Goal: Communication & Community: Answer question/provide support

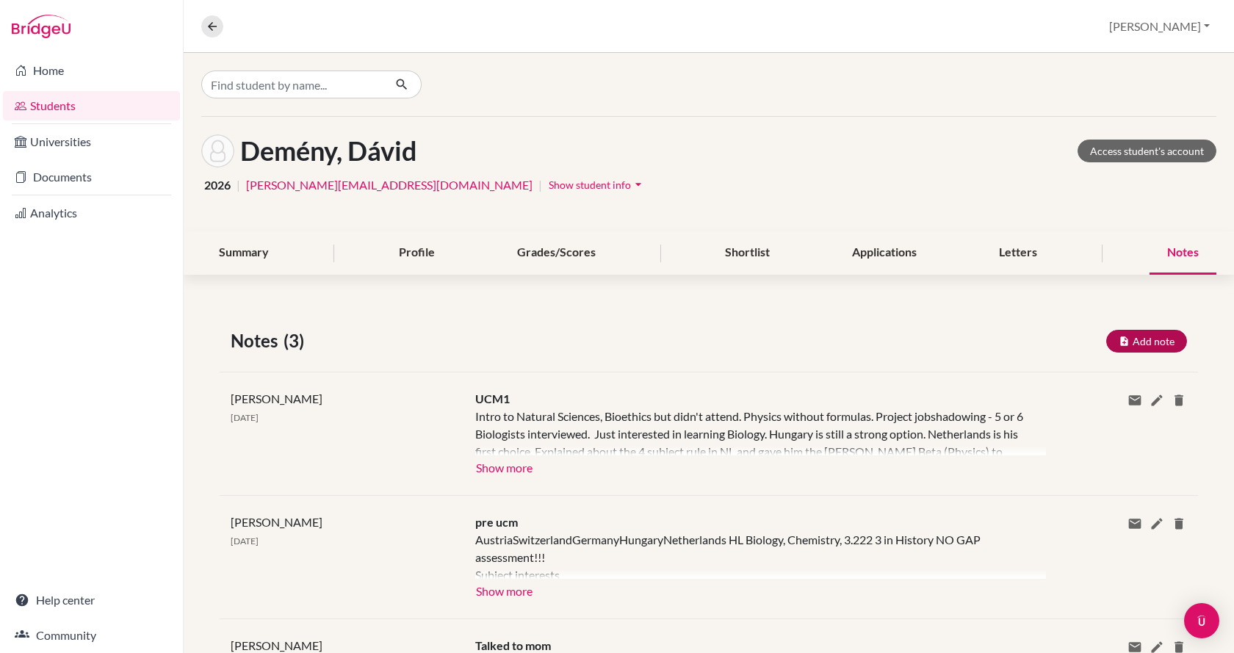
scroll to position [90, 0]
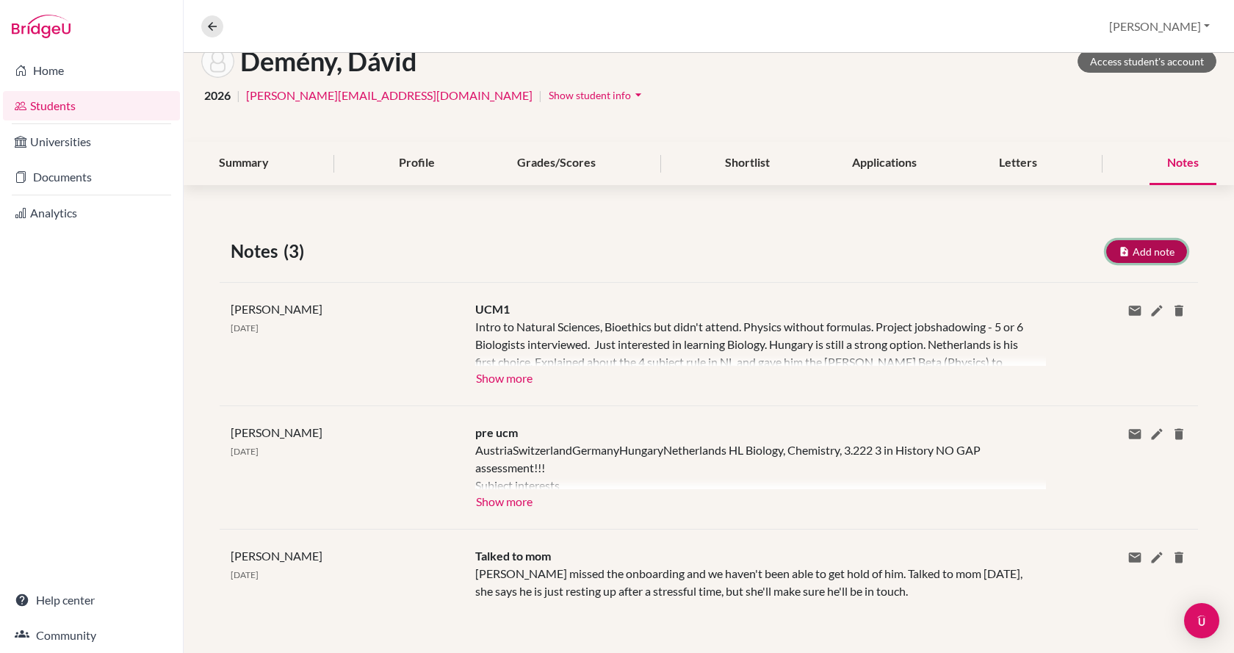
click at [1141, 253] on button "Add note" at bounding box center [1146, 251] width 81 height 23
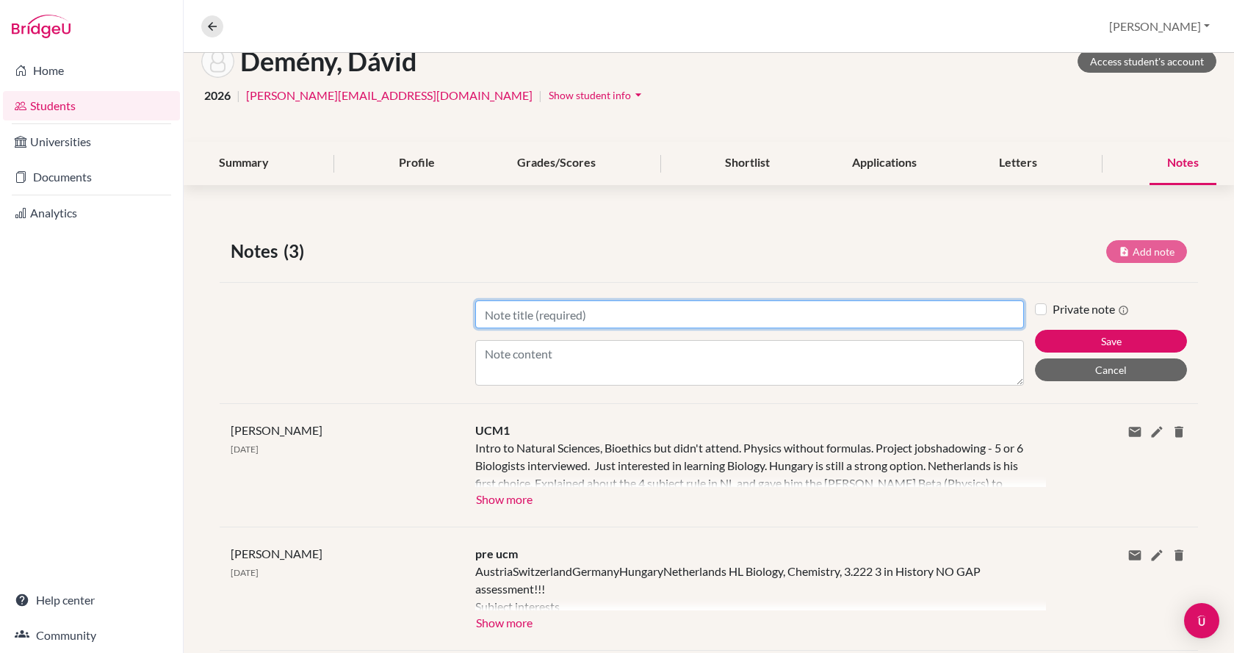
click at [779, 304] on input "Title" at bounding box center [749, 314] width 549 height 28
type input "UCM2"
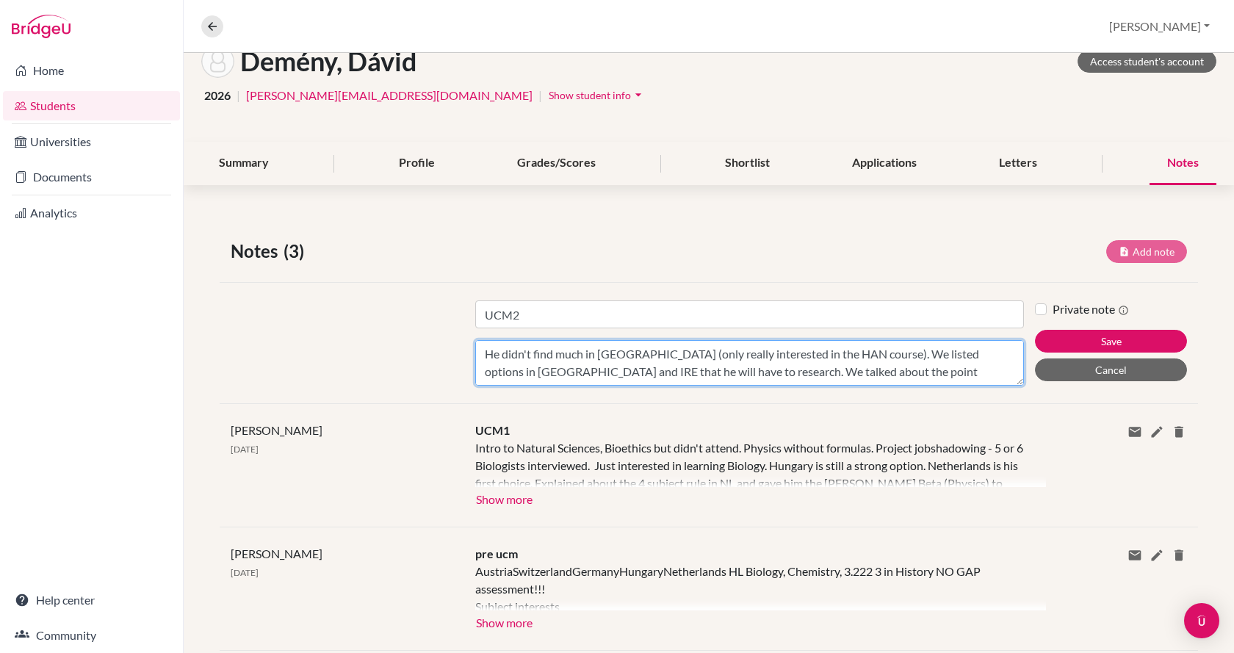
scroll to position [11, 0]
click at [718, 375] on textarea "He didn't find much in [GEOGRAPHIC_DATA] (only really interested in the HAN cou…" at bounding box center [749, 363] width 549 height 46
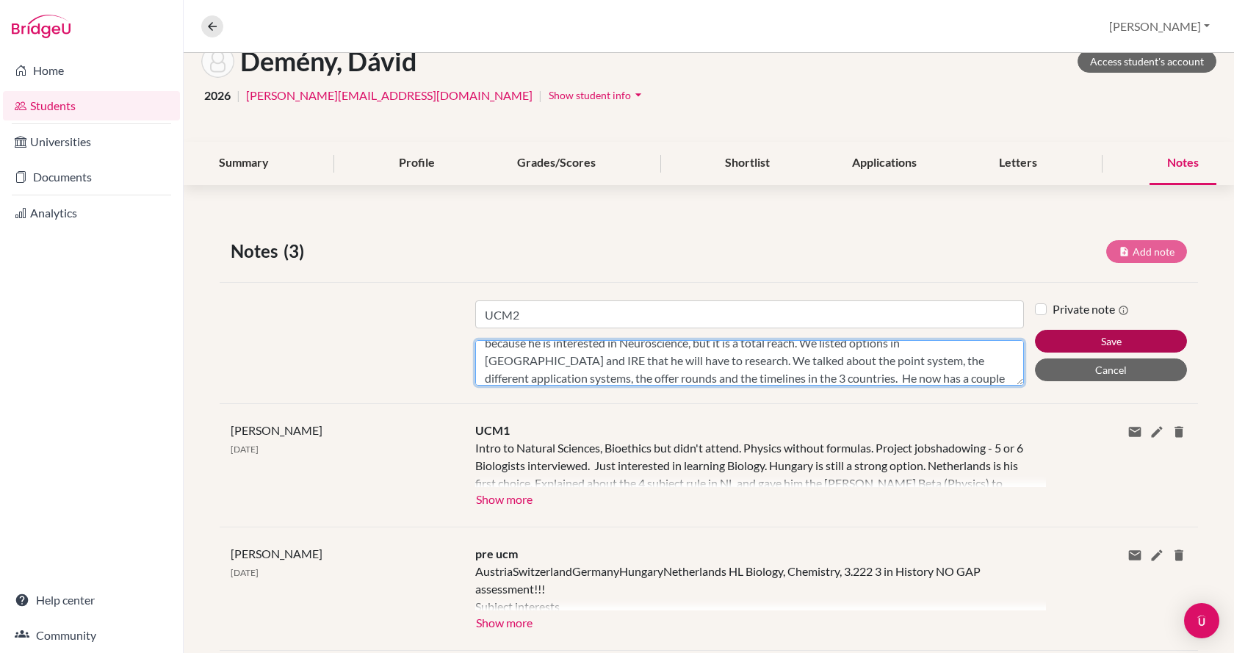
type textarea "He didn't find much in [GEOGRAPHIC_DATA] (only really interested in the HAN cou…"
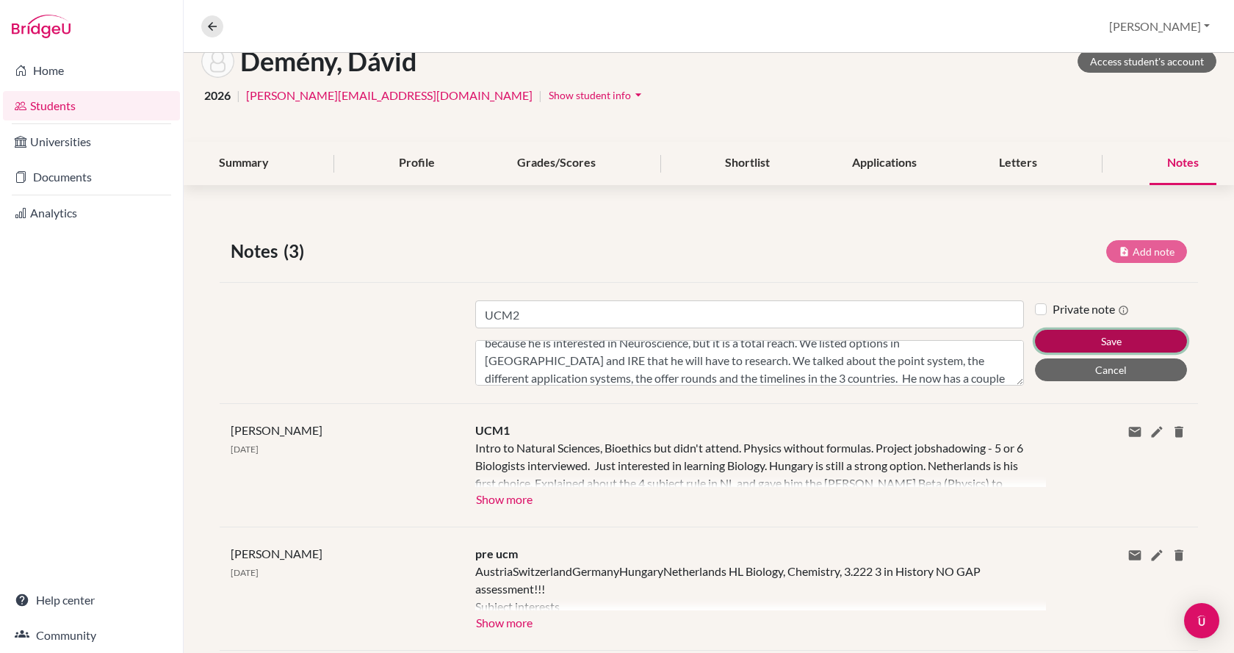
click at [1089, 342] on button "Save" at bounding box center [1111, 341] width 152 height 23
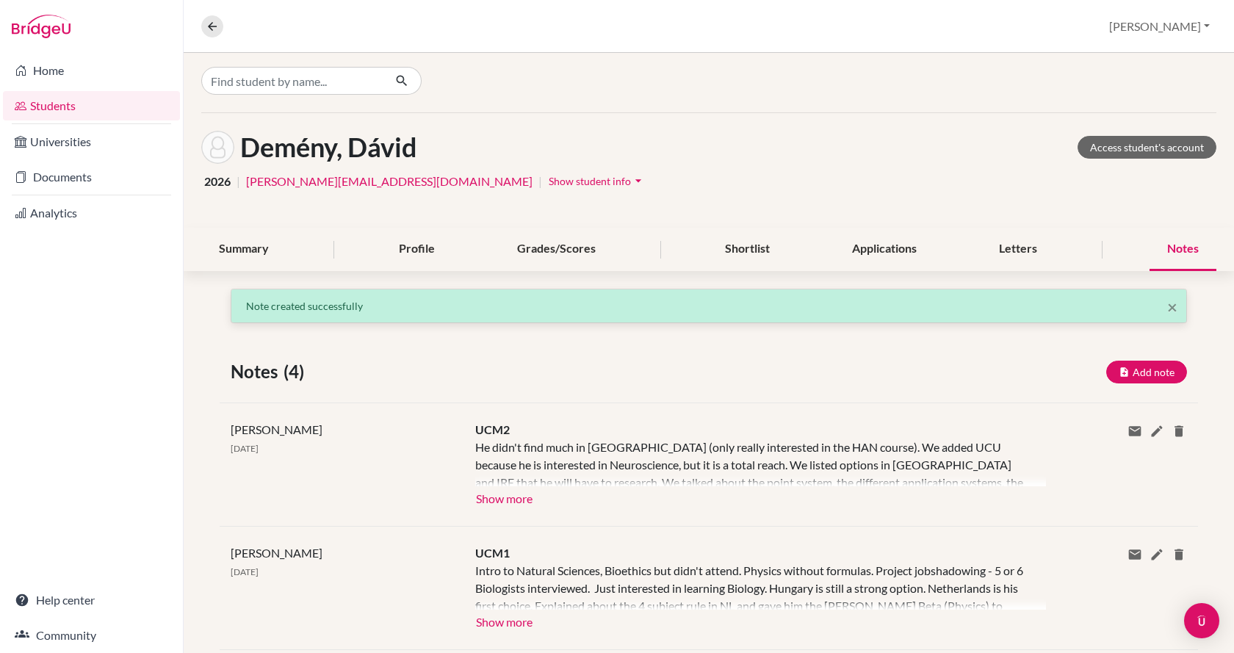
scroll to position [0, 0]
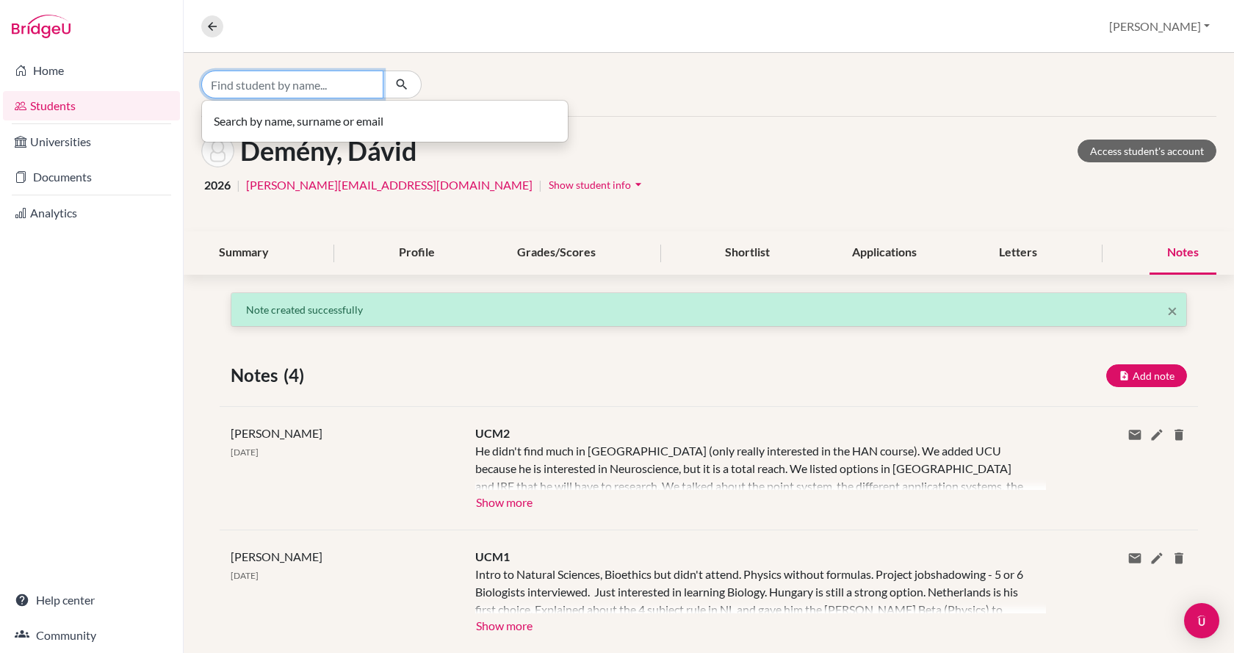
click at [314, 82] on input "Find student by name..." at bounding box center [292, 84] width 182 height 28
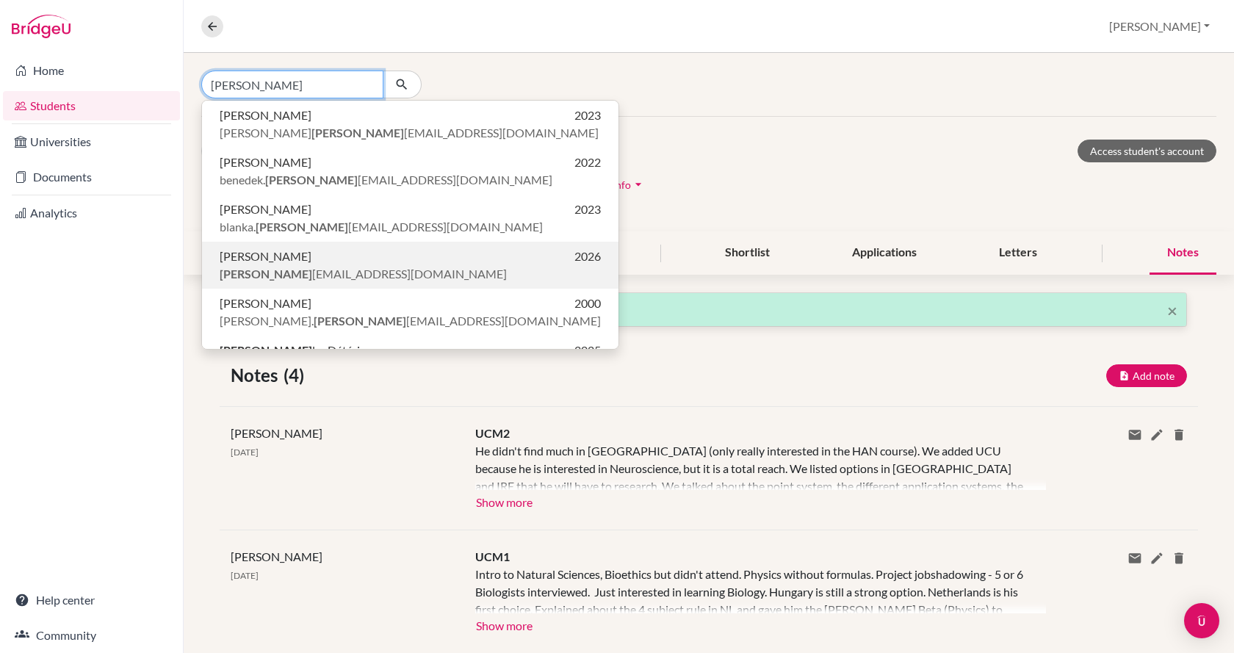
type input "[PERSON_NAME]"
click at [326, 268] on span "[PERSON_NAME] [EMAIL_ADDRESS][DOMAIN_NAME]" at bounding box center [363, 274] width 287 height 18
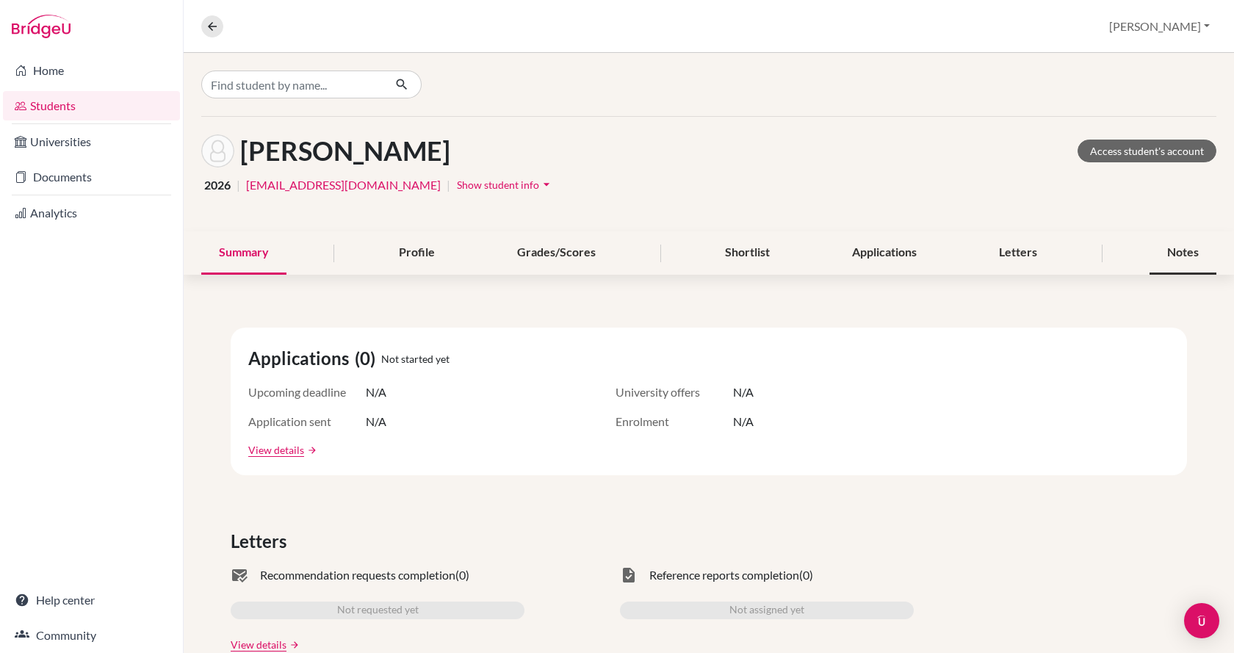
click at [1151, 256] on div "Notes" at bounding box center [1182, 252] width 67 height 43
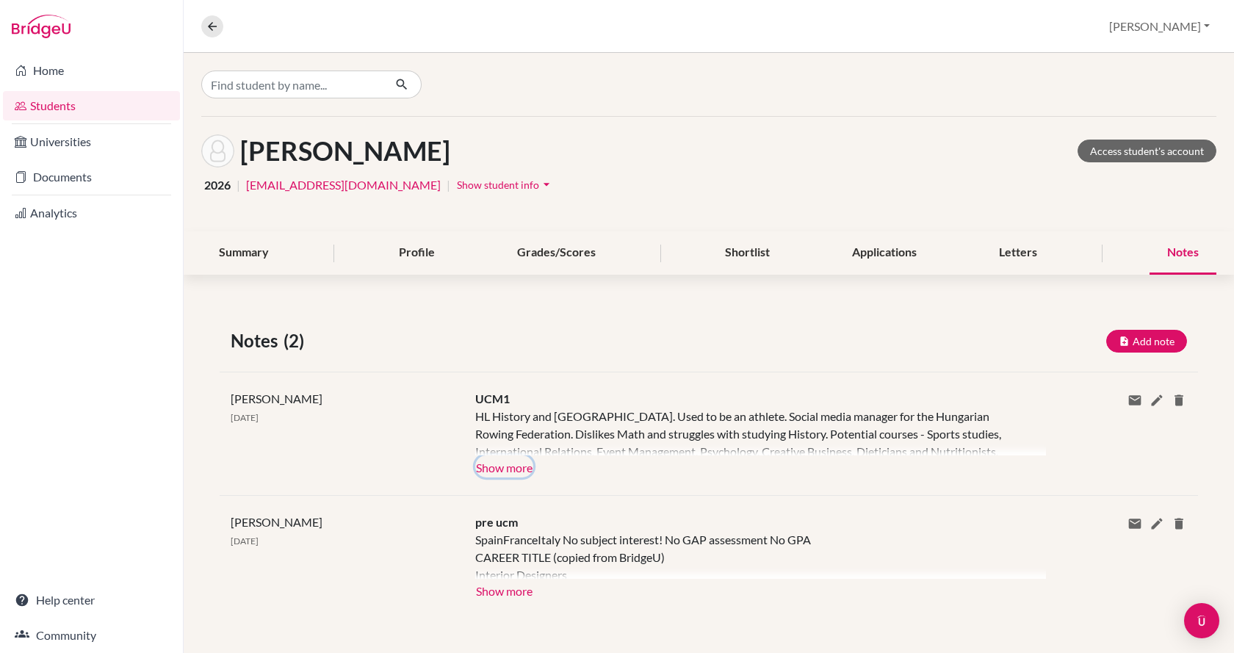
click at [507, 464] on button "Show more" at bounding box center [504, 466] width 58 height 22
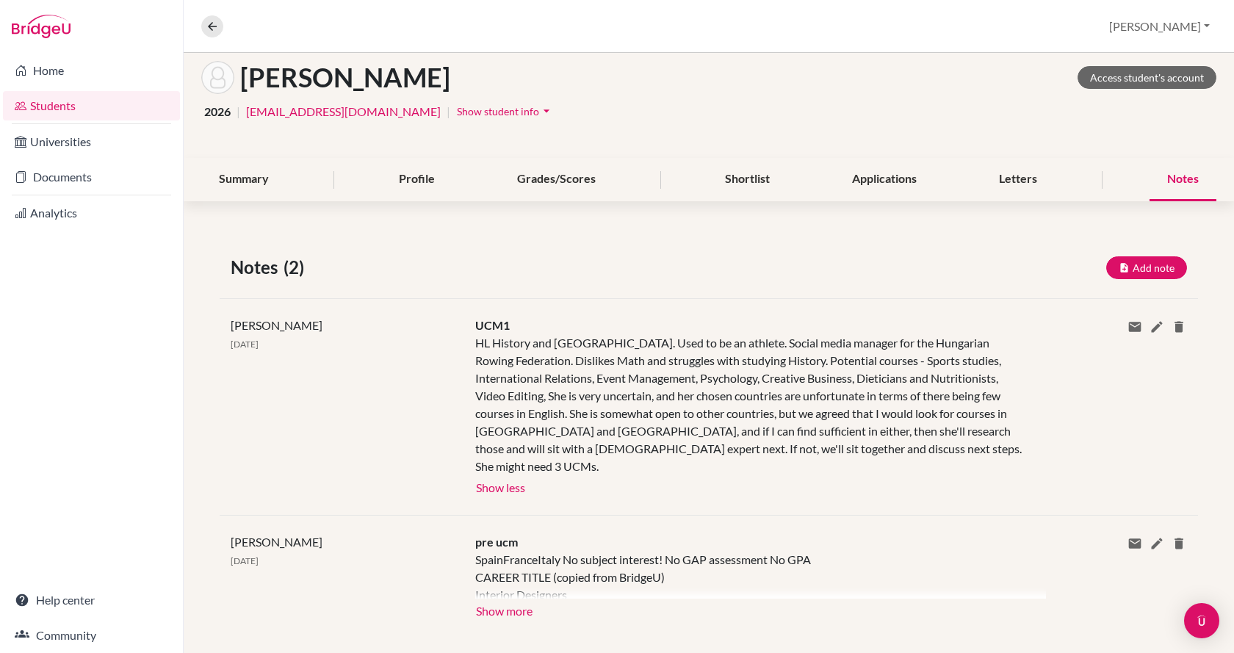
scroll to position [76, 0]
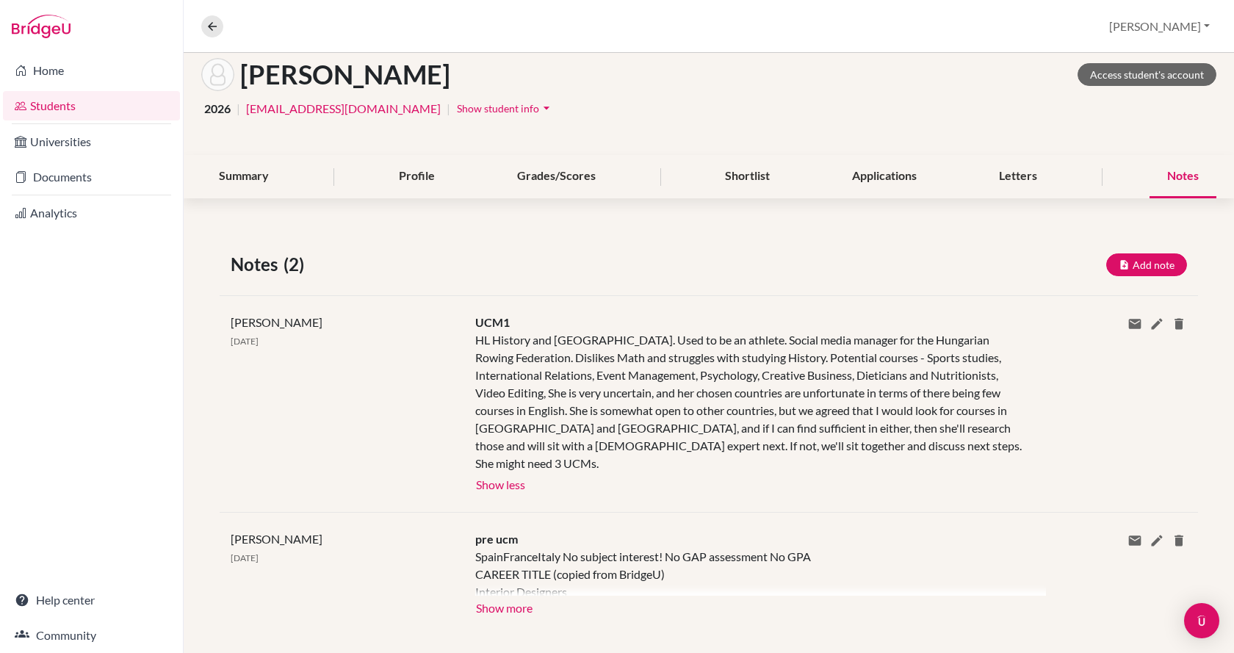
click at [92, 313] on div "Home Students Universities Documents Analytics Help center Community" at bounding box center [91, 353] width 183 height 600
